Goal: Information Seeking & Learning: Learn about a topic

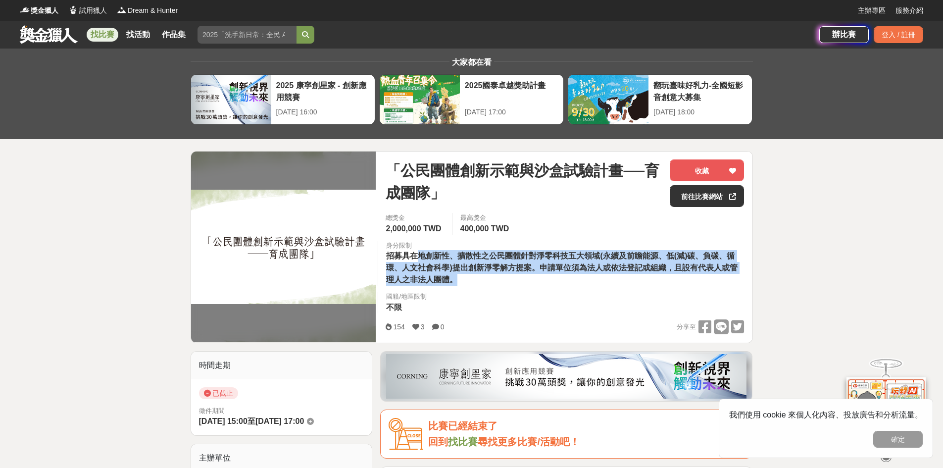
drag, startPoint x: 421, startPoint y: 258, endPoint x: 513, endPoint y: 282, distance: 95.0
click at [513, 282] on div "身分限制 招募具在地創新性、擴散性之公民團體針對淨零科技五大領域(永續及前瞻能源、低(減)碳、負碳、循環、人文社會科學)提出創新淨零解方提案。申請單位須為法人…" at bounding box center [565, 263] width 374 height 46
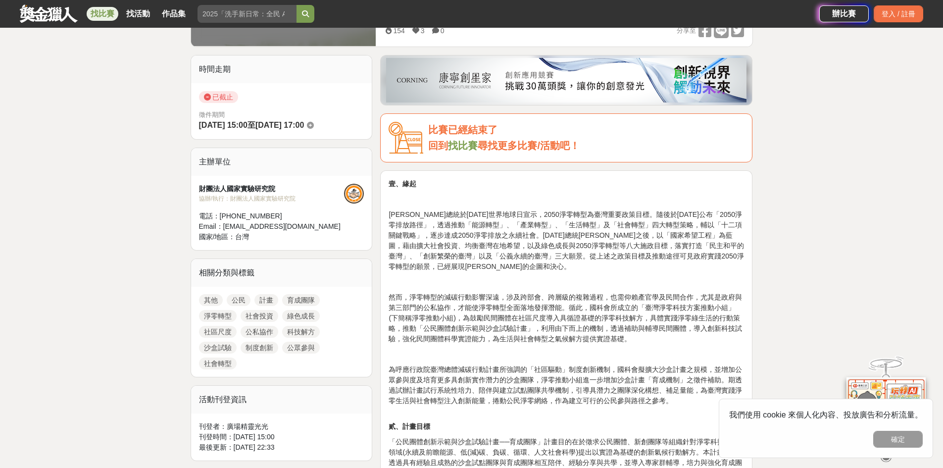
scroll to position [297, 0]
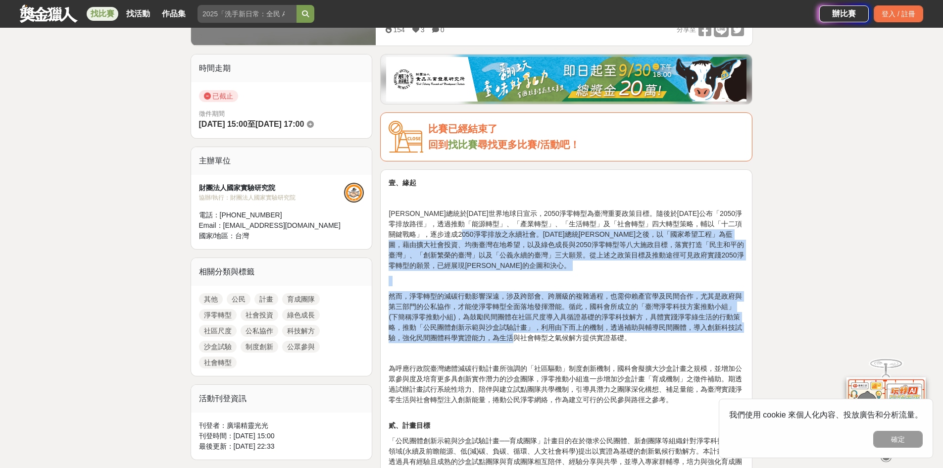
drag, startPoint x: 480, startPoint y: 238, endPoint x: 511, endPoint y: 339, distance: 105.6
click at [471, 292] on span "然而，淨零轉型的減碳行動影響深遠，涉及跨部會、跨層級的複雜過程，也需仰賴產官學及民間合作，尤其是政府與第三部門的公私協作，才能使淨零轉型全面落地發揮潛能。循此…" at bounding box center [564, 316] width 353 height 49
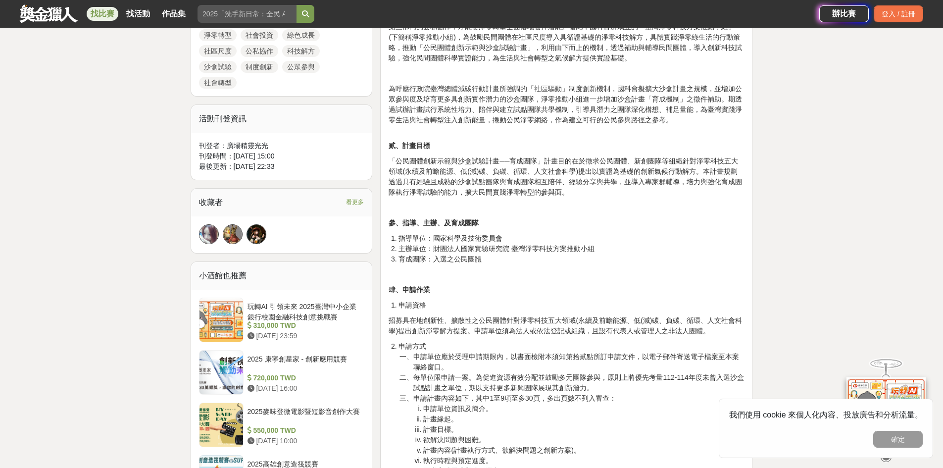
scroll to position [594, 0]
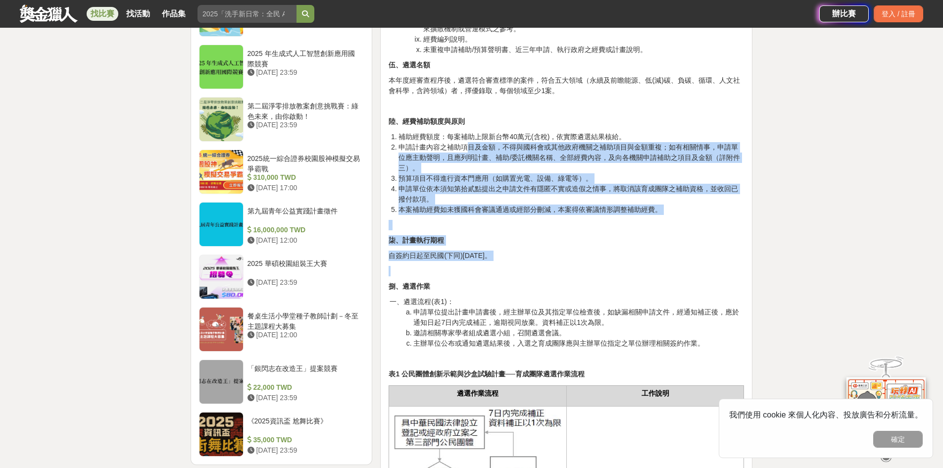
drag, startPoint x: 467, startPoint y: 150, endPoint x: 535, endPoint y: 264, distance: 132.3
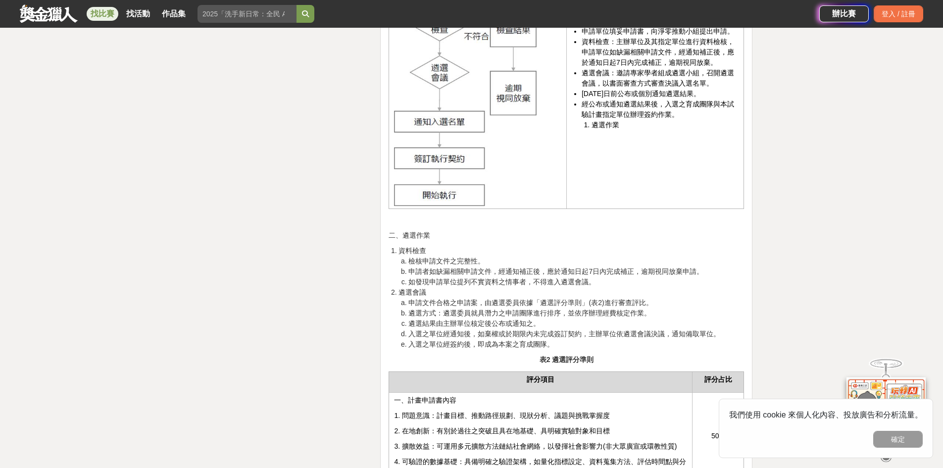
scroll to position [1633, 0]
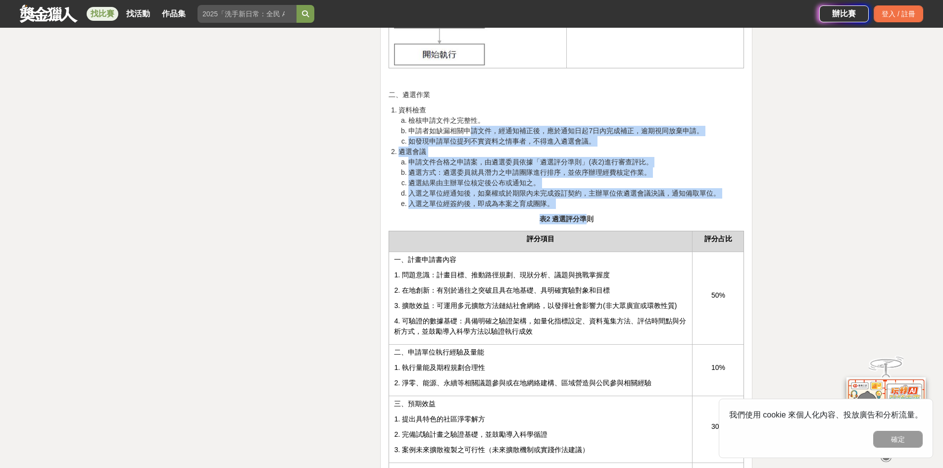
drag, startPoint x: 476, startPoint y: 134, endPoint x: 586, endPoint y: 219, distance: 138.6
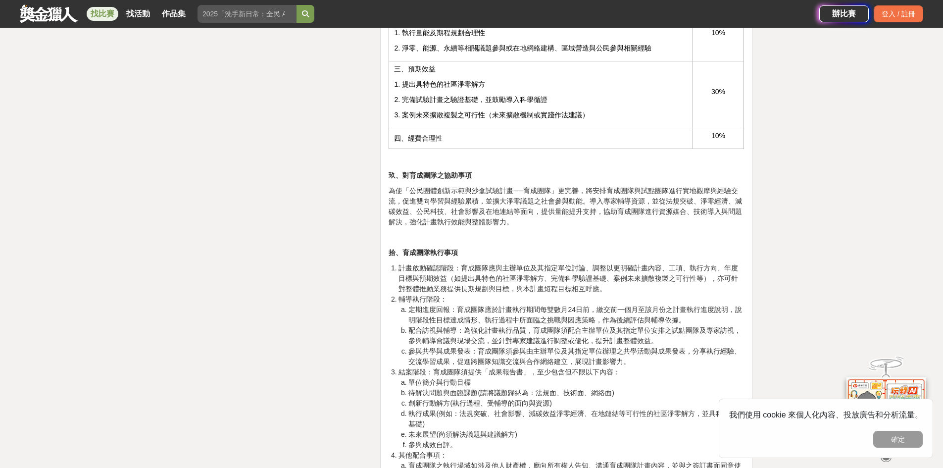
scroll to position [2128, 0]
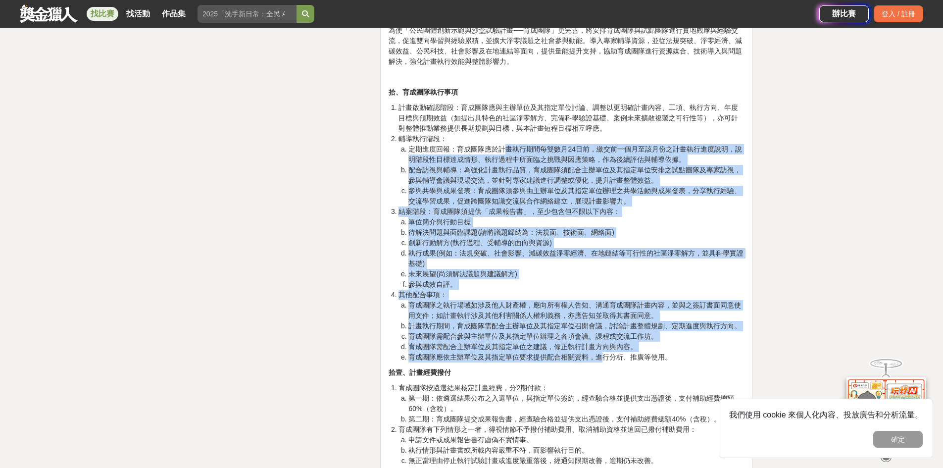
drag, startPoint x: 505, startPoint y: 154, endPoint x: 573, endPoint y: 353, distance: 210.3
click at [573, 353] on ol "計畫啟動確認階段：育成團隊應與主辦單位及其指定單位討論、調整以更明確計畫內容、工項、執行方向、年度目標與預期效益（如提出具特色的社區淨零解方、完備科學驗證基礎…" at bounding box center [565, 232] width 355 height 260
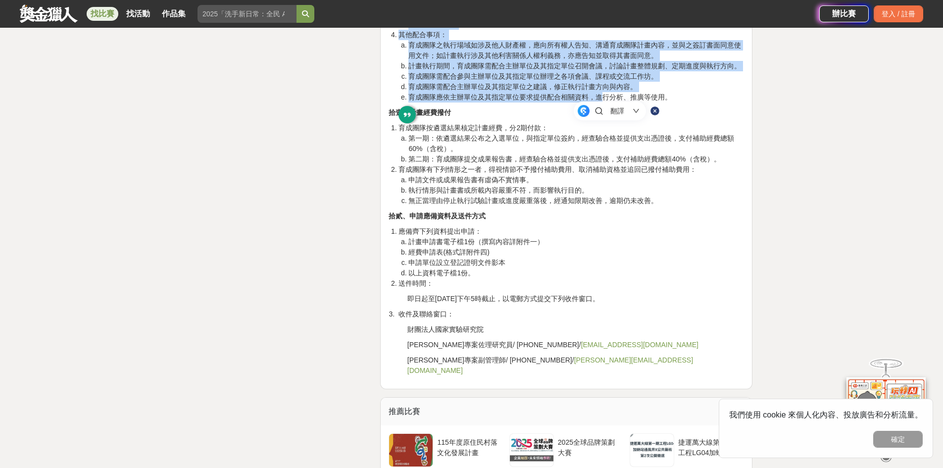
scroll to position [2375, 0]
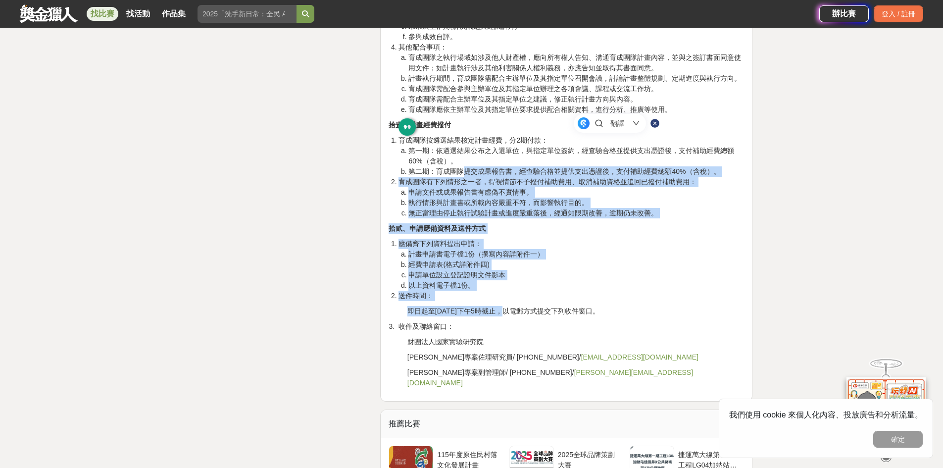
drag, startPoint x: 494, startPoint y: 291, endPoint x: 465, endPoint y: 174, distance: 121.3
click at [466, 171] on span "第二期：育成團隊提交成果報告書，經查驗合格並提供支出憑證後，支付補助經費總額40%（含稅）。" at bounding box center [564, 171] width 312 height 8
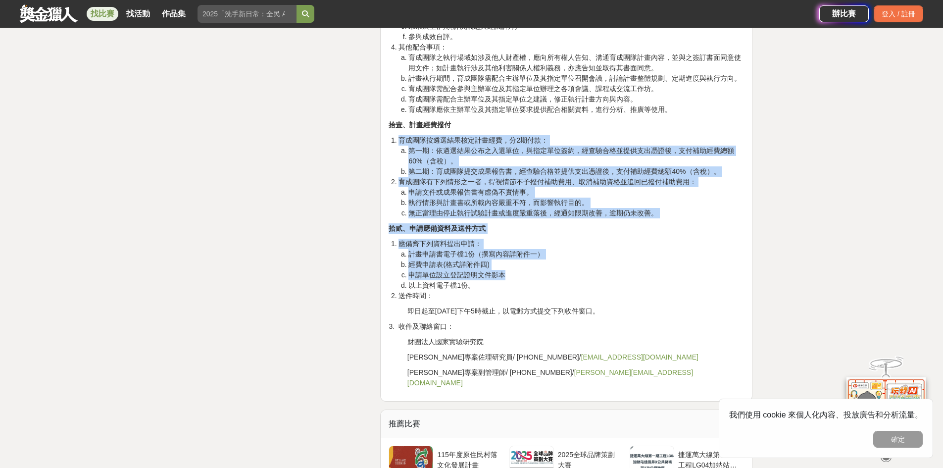
drag, startPoint x: 453, startPoint y: 129, endPoint x: 567, endPoint y: 273, distance: 183.2
click at [567, 273] on li "申請單位設立登記證明文件影本" at bounding box center [575, 275] width 335 height 10
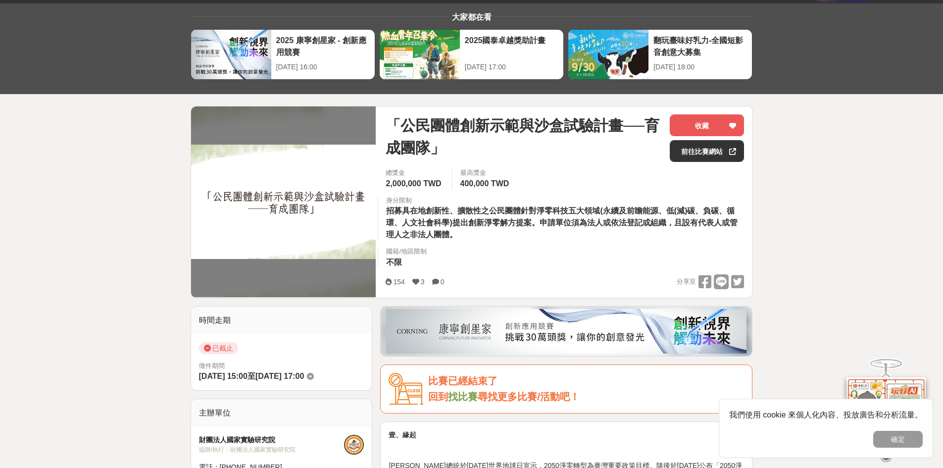
scroll to position [0, 0]
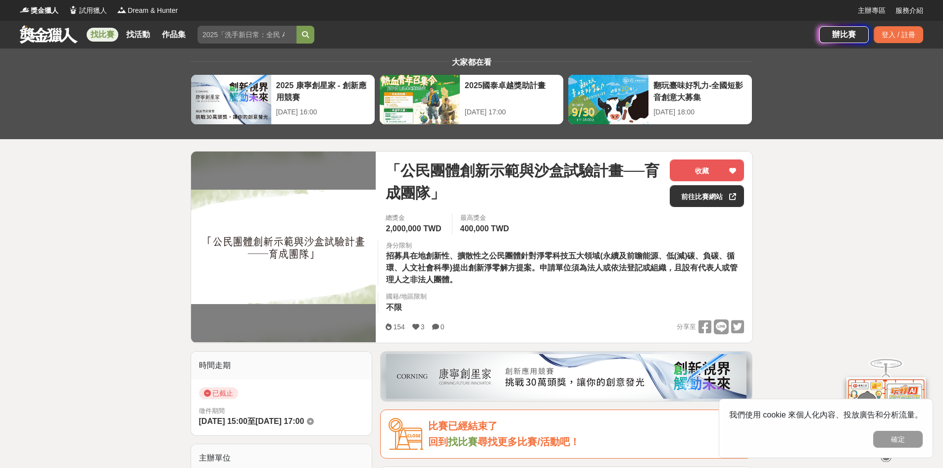
click at [60, 31] on link at bounding box center [49, 34] width 60 height 19
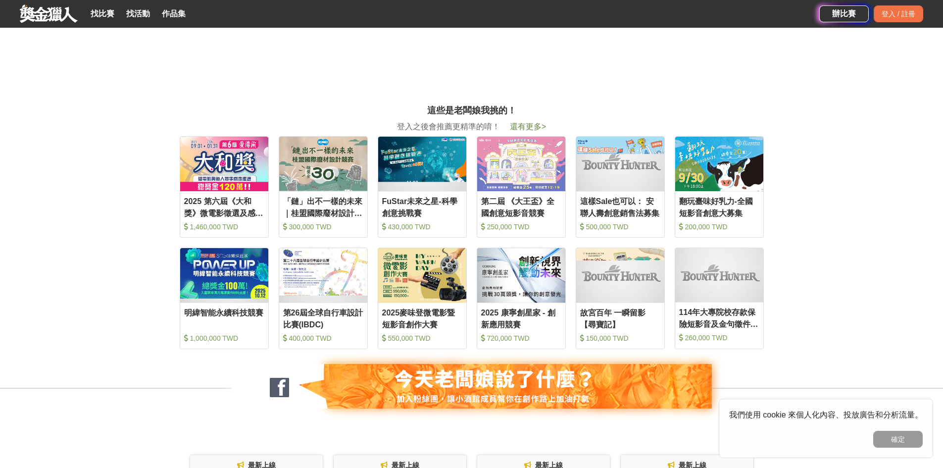
scroll to position [693, 0]
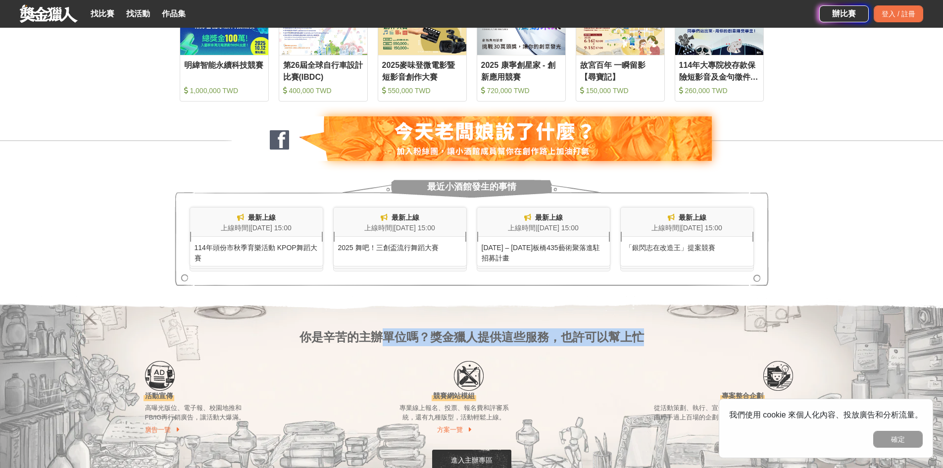
drag, startPoint x: 377, startPoint y: 331, endPoint x: 668, endPoint y: 333, distance: 291.9
click at [668, 333] on div "你是辛苦的主辦單位嗎？獎金獵人提供這些服務，也許可以幫上忙" at bounding box center [471, 321] width 653 height 50
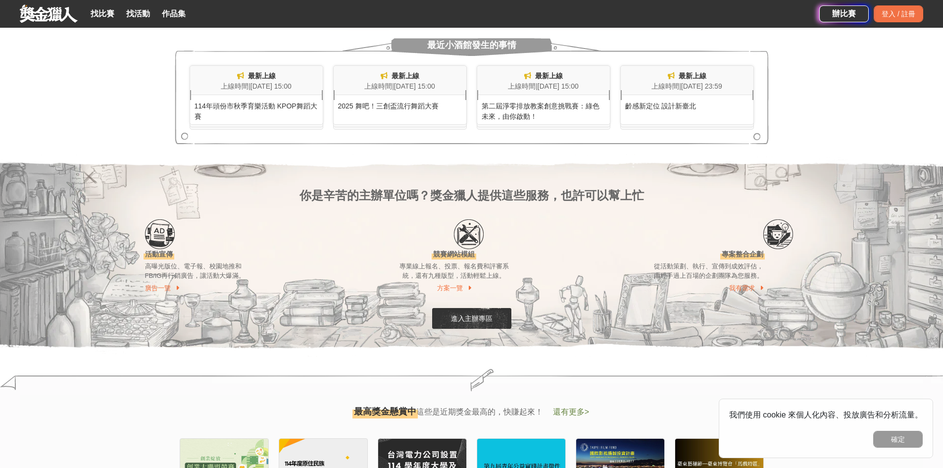
scroll to position [841, 0]
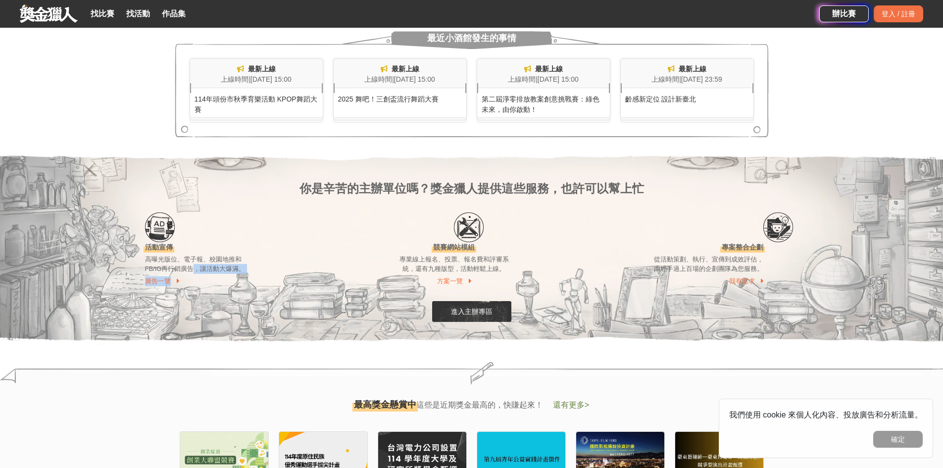
drag, startPoint x: 190, startPoint y: 266, endPoint x: 258, endPoint y: 276, distance: 68.4
click at [258, 276] on div "活動宣傳 高曝光版位、電子報、校園地推和FB/IG再行銷廣告，讓活動大爆滿。 廣告一覽" at bounding box center [217, 249] width 144 height 74
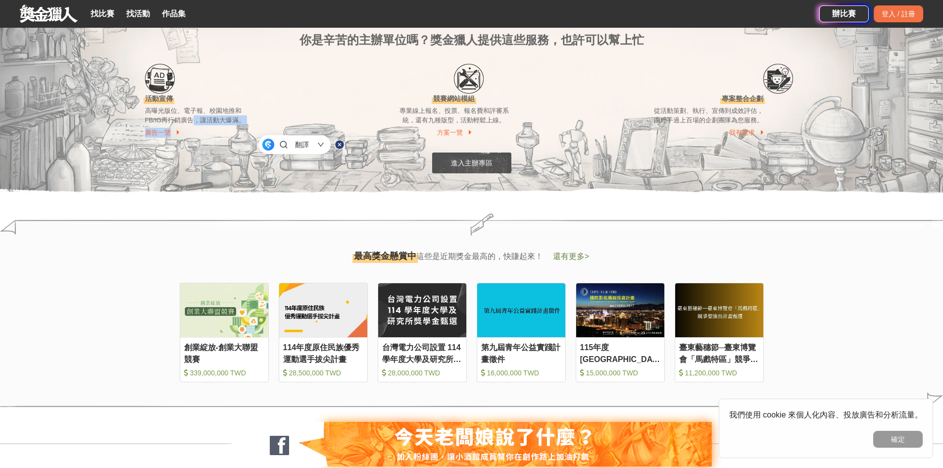
click at [474, 171] on link "進入主辦專區" at bounding box center [471, 162] width 79 height 21
